Goal: Task Accomplishment & Management: Manage account settings

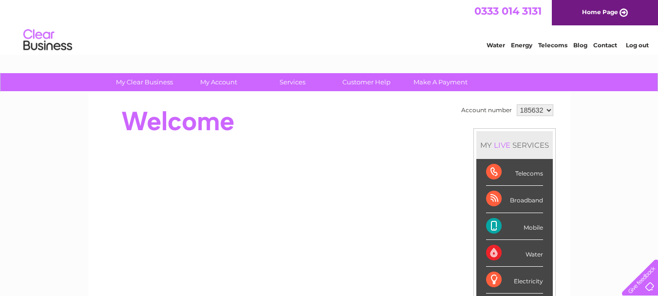
drag, startPoint x: 485, startPoint y: 216, endPoint x: 461, endPoint y: 209, distance: 25.1
click at [461, 209] on td "Account number 185632 MY LIVE SERVICES Telecoms Broadband Mobile Water Electric…" at bounding box center [507, 273] width 97 height 343
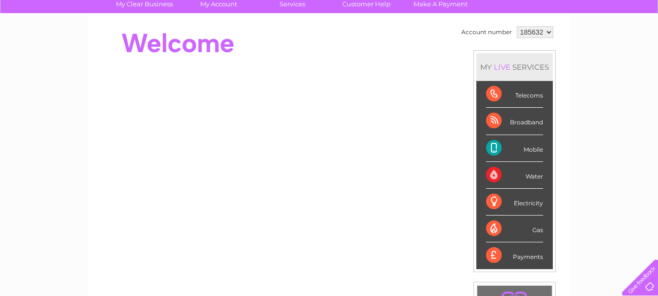
scroll to position [58, 0]
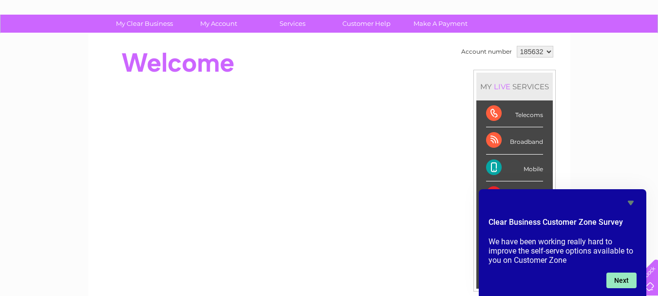
click at [617, 278] on button "Next" at bounding box center [622, 280] width 30 height 16
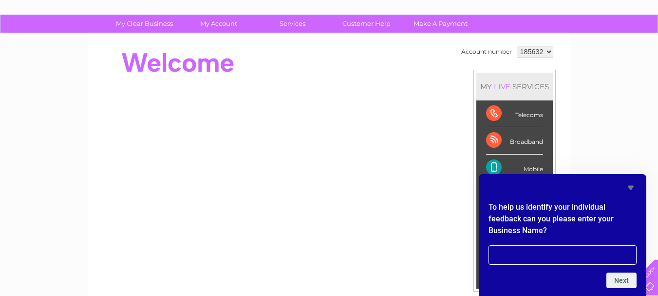
click at [631, 184] on icon "Hide survey" at bounding box center [631, 188] width 12 height 12
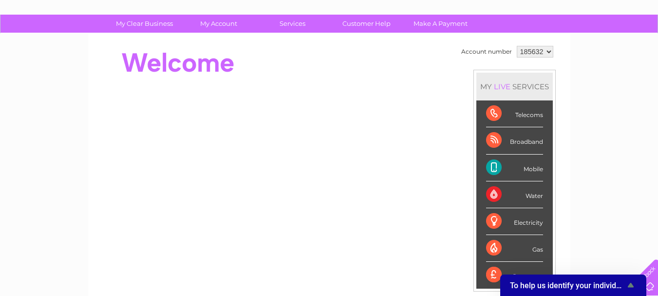
click at [548, 51] on select "185632" at bounding box center [535, 52] width 37 height 12
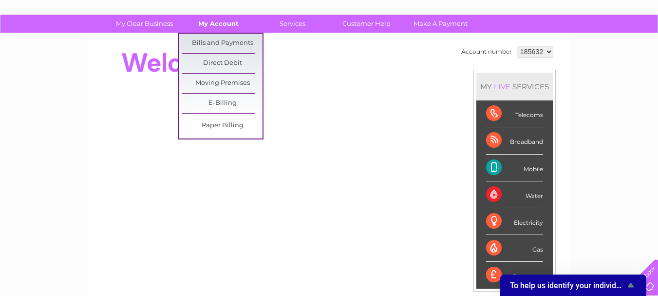
click at [238, 29] on link "My Account" at bounding box center [218, 24] width 80 height 18
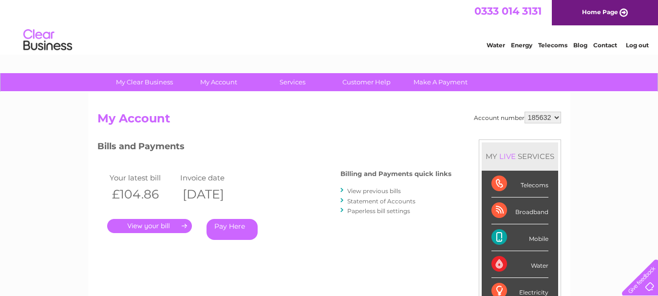
click at [320, 222] on div "Bills and Payments Billing and Payments quick links View previous bills Stateme…" at bounding box center [274, 196] width 354 height 115
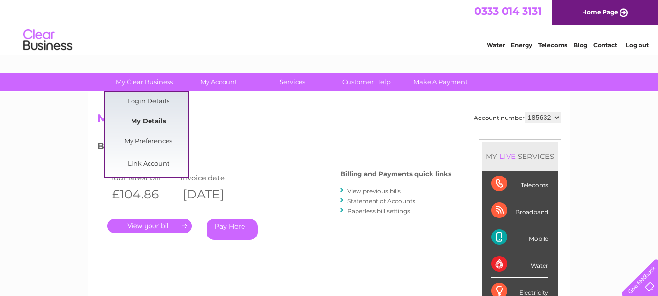
click at [157, 119] on link "My Details" at bounding box center [148, 121] width 80 height 19
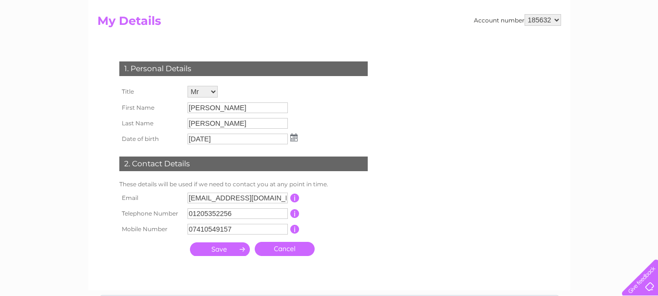
scroll to position [117, 0]
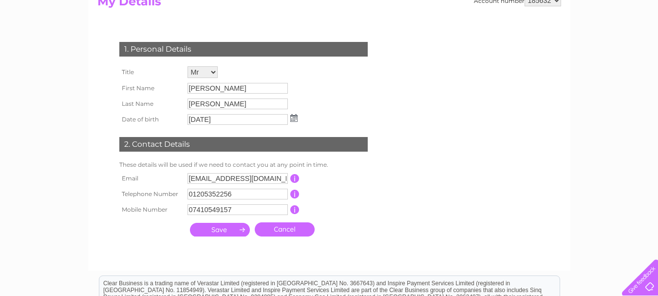
click at [218, 228] on input "submit" at bounding box center [220, 230] width 60 height 14
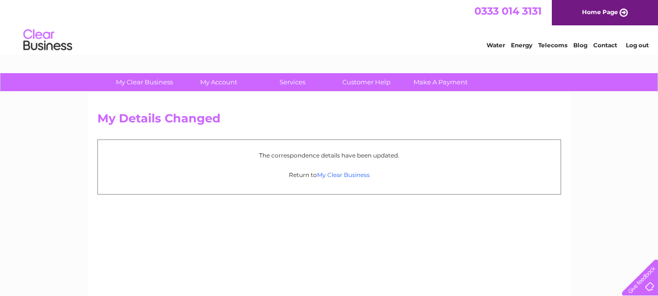
click at [344, 174] on link "My Clear Business" at bounding box center [343, 174] width 53 height 7
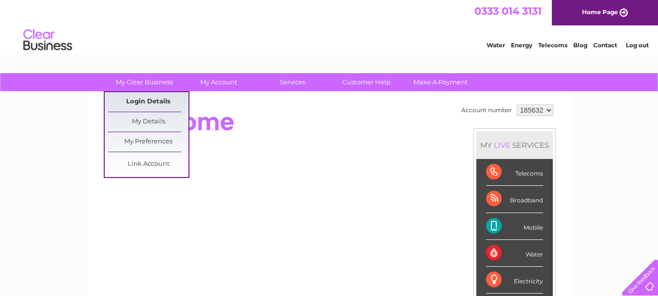
click at [148, 100] on link "Login Details" at bounding box center [148, 101] width 80 height 19
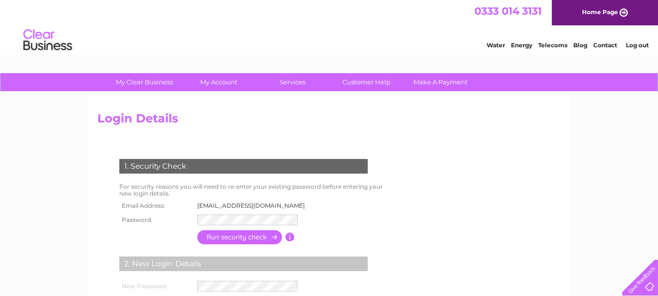
click at [88, 171] on div "Login Details 1. Security Check For security reasons you will need to re-enter …" at bounding box center [329, 242] width 483 height 301
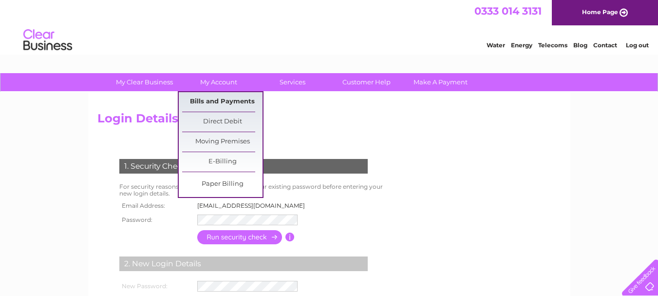
click at [219, 99] on link "Bills and Payments" at bounding box center [222, 101] width 80 height 19
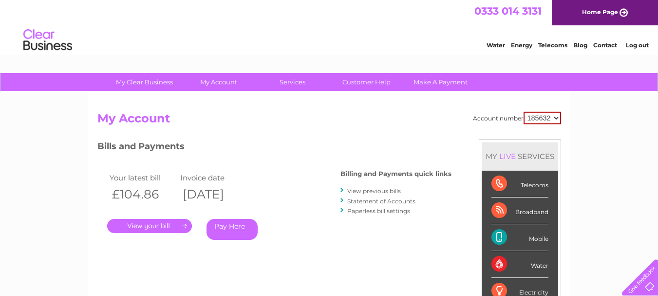
click at [512, 101] on div "Account number 185632 My Account MY LIVE SERVICES Telecoms Broadband Mobile Wat…" at bounding box center [329, 253] width 483 height 323
click at [557, 117] on select "185632" at bounding box center [543, 118] width 38 height 13
click at [524, 112] on select "185632" at bounding box center [543, 118] width 38 height 13
drag, startPoint x: 578, startPoint y: 131, endPoint x: 581, endPoint y: 146, distance: 15.0
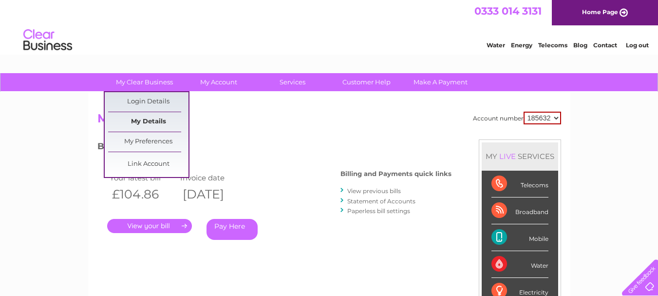
click at [158, 120] on link "My Details" at bounding box center [148, 121] width 80 height 19
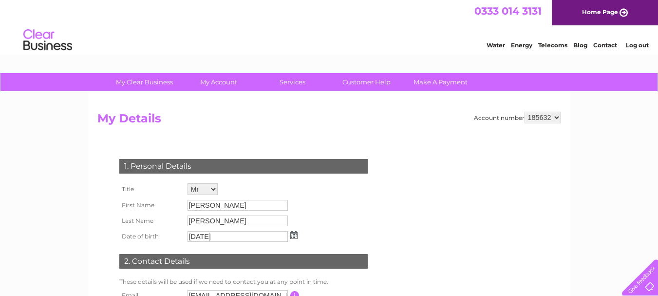
click at [605, 45] on link "Contact" at bounding box center [606, 44] width 24 height 7
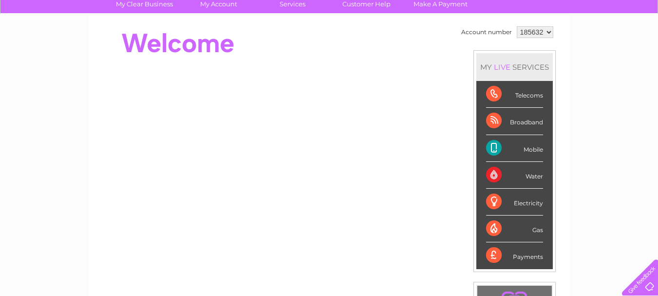
scroll to position [58, 0]
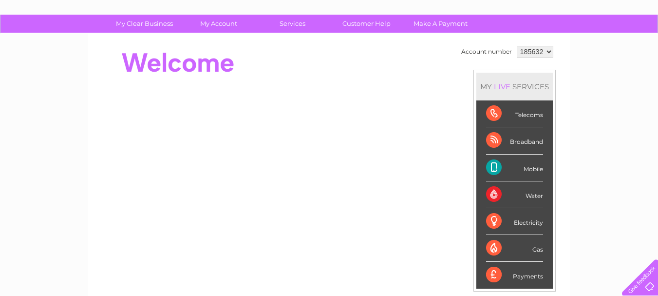
click at [496, 165] on div "Mobile" at bounding box center [514, 168] width 57 height 27
click at [364, 23] on link "Customer Help" at bounding box center [367, 24] width 80 height 18
